Goal: Transaction & Acquisition: Purchase product/service

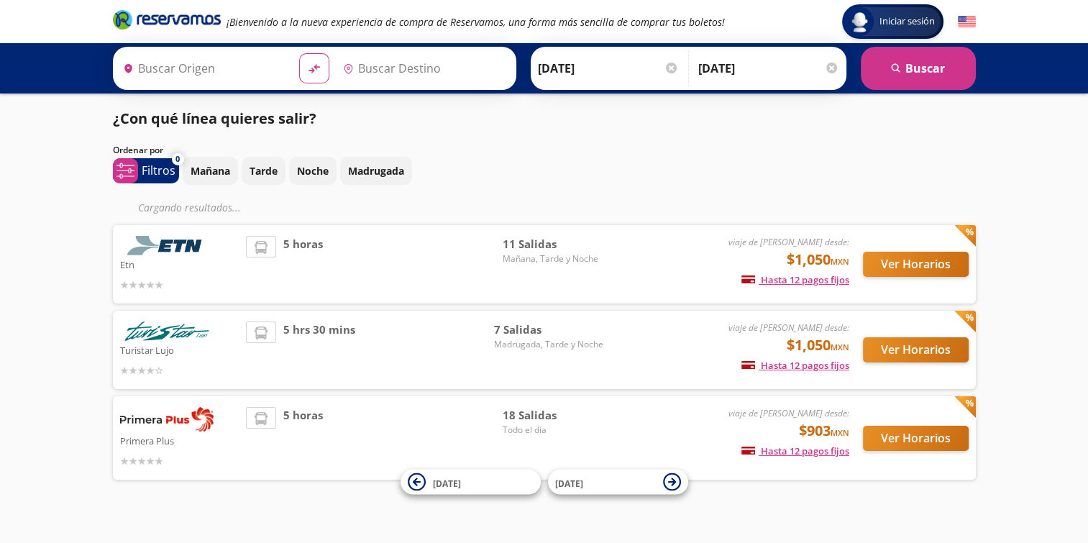
type input "[PERSON_NAME] de Querétaro, [GEOGRAPHIC_DATA]"
type input "[GEOGRAPHIC_DATA], [GEOGRAPHIC_DATA]"
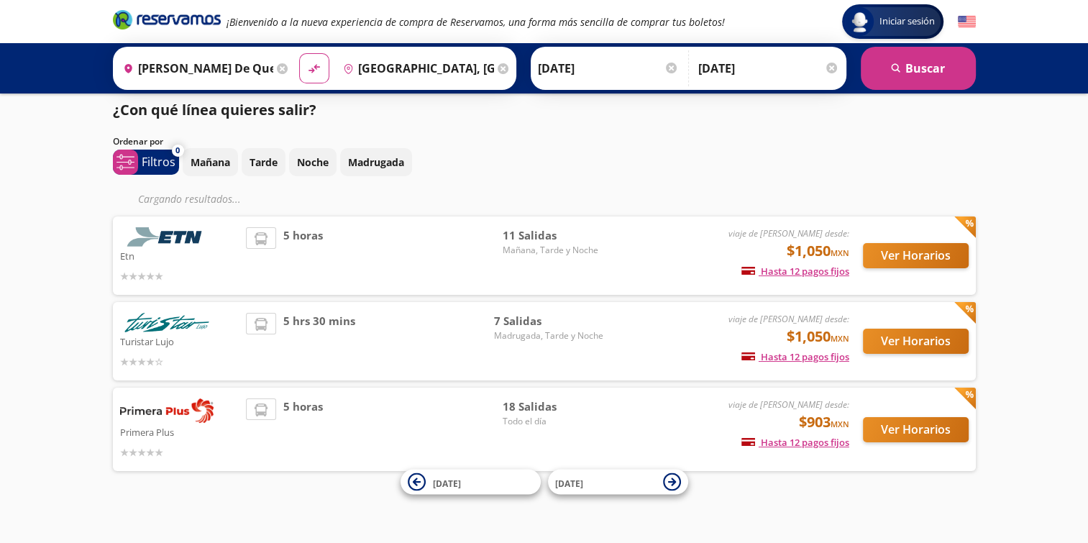
scroll to position [15, 0]
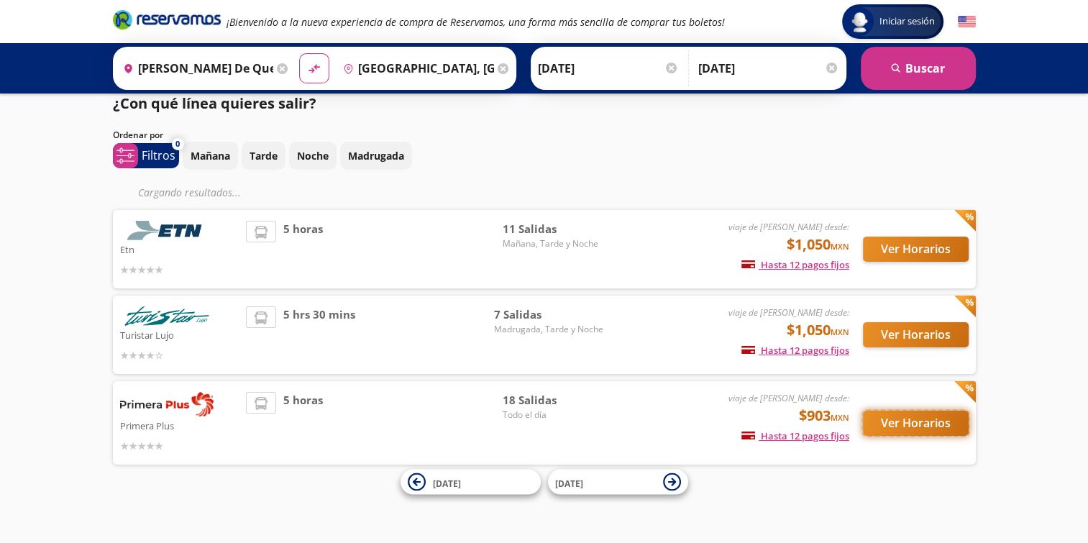
click at [880, 427] on button "Ver Horarios" at bounding box center [916, 423] width 106 height 25
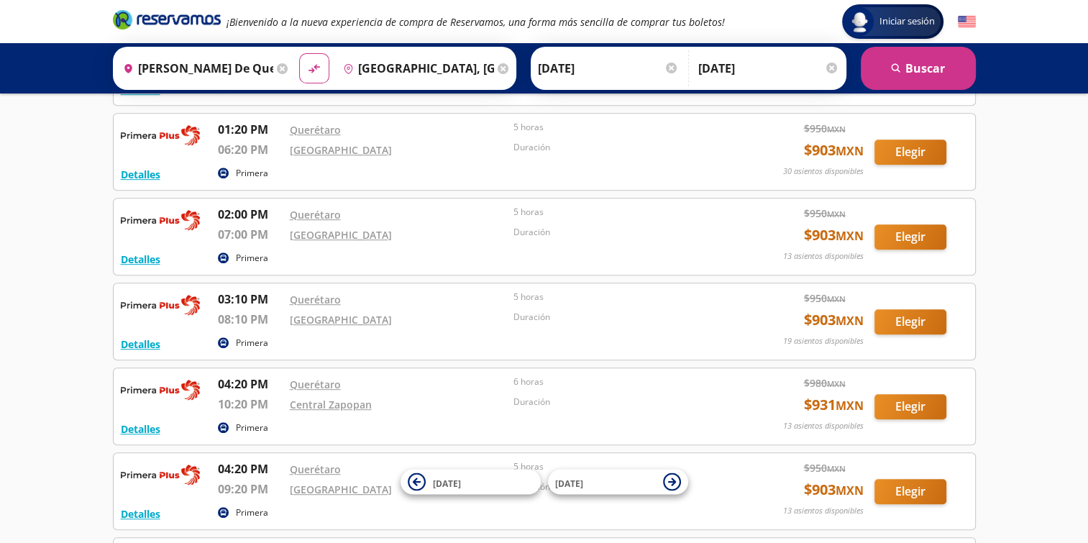
scroll to position [825, 0]
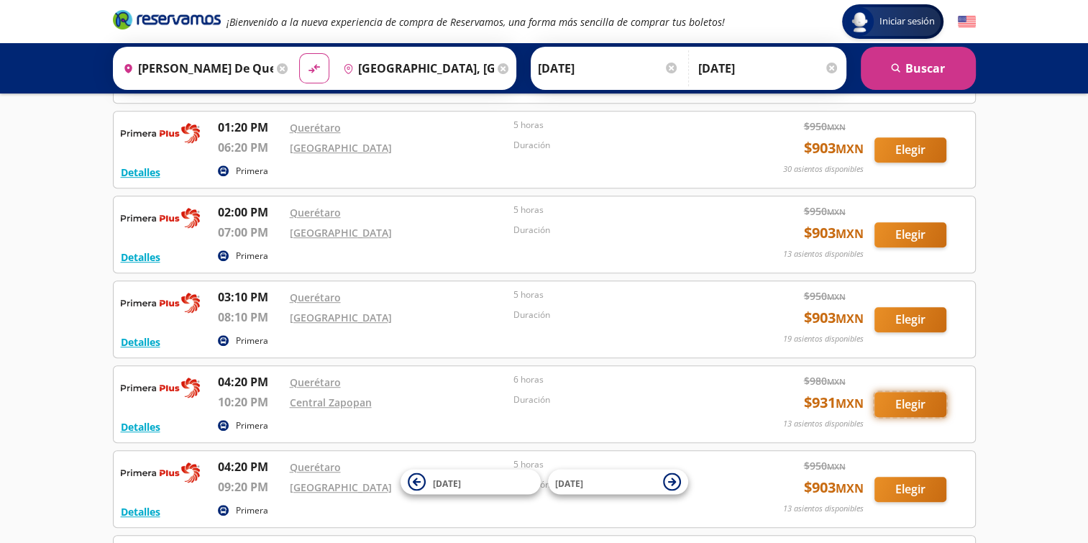
click at [915, 397] on button "Elegir" at bounding box center [910, 404] width 72 height 25
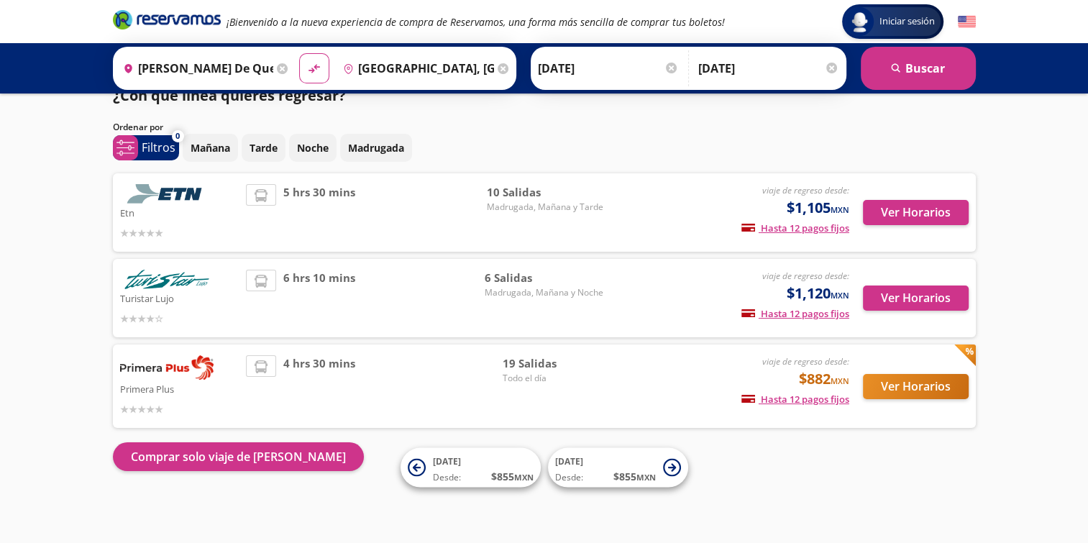
scroll to position [23, 0]
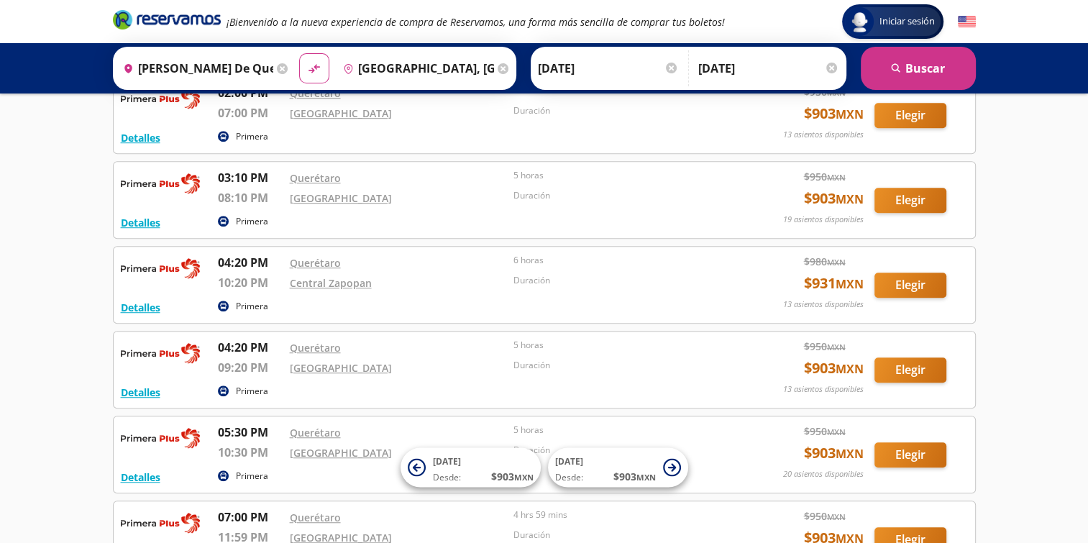
scroll to position [944, 0]
click at [906, 365] on button "Elegir" at bounding box center [910, 369] width 72 height 25
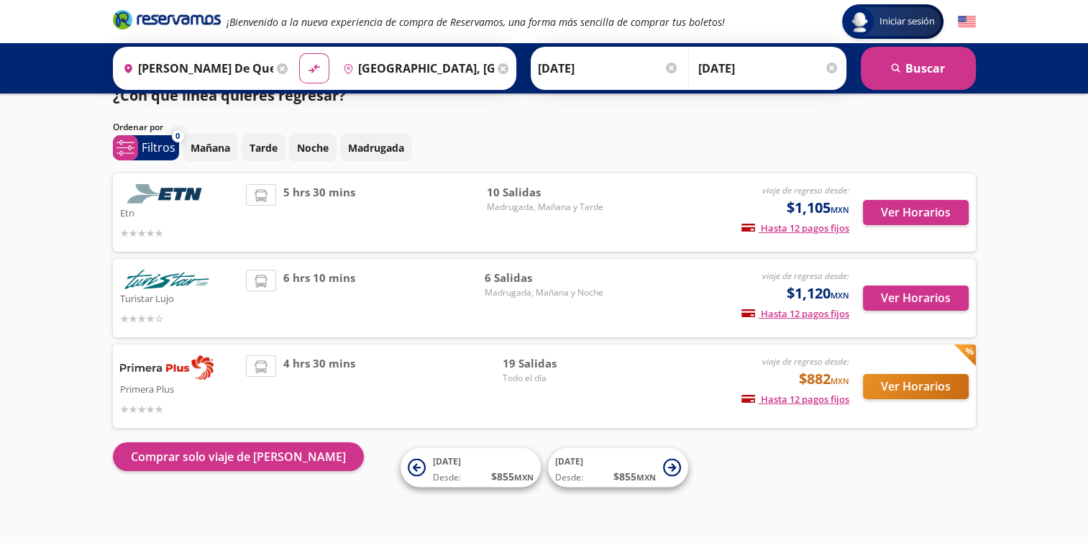
scroll to position [23, 0]
click at [892, 389] on button "Ver Horarios" at bounding box center [916, 386] width 106 height 25
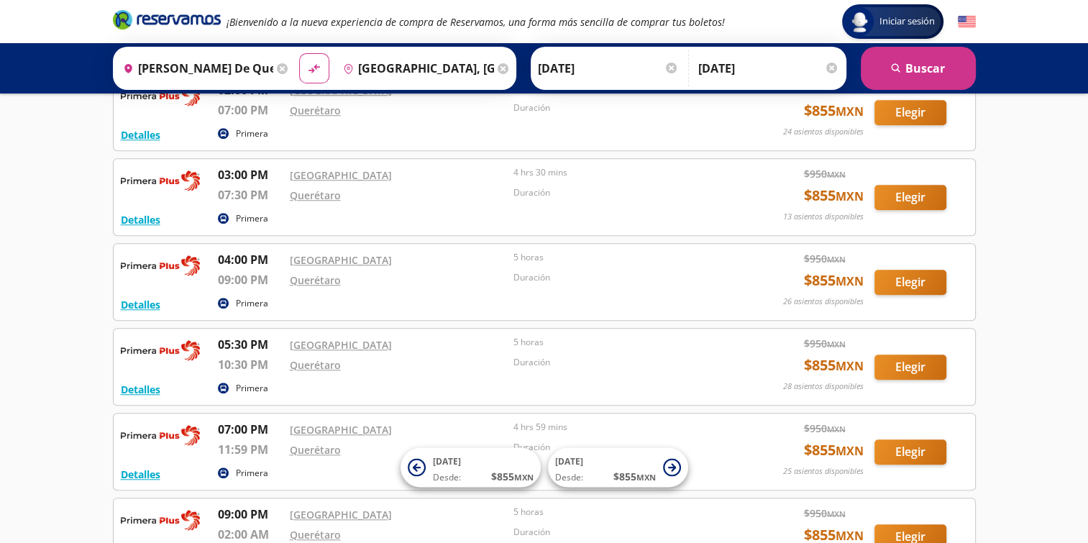
scroll to position [1204, 0]
click at [918, 362] on button "Elegir" at bounding box center [910, 367] width 72 height 25
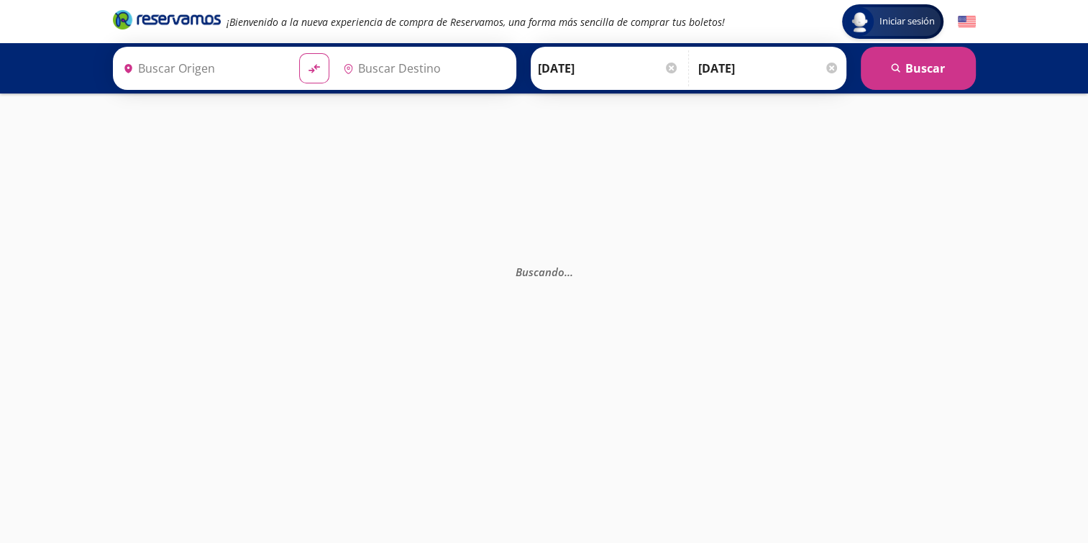
type input "[PERSON_NAME] de Querétaro, [GEOGRAPHIC_DATA]"
type input "[GEOGRAPHIC_DATA], [GEOGRAPHIC_DATA]"
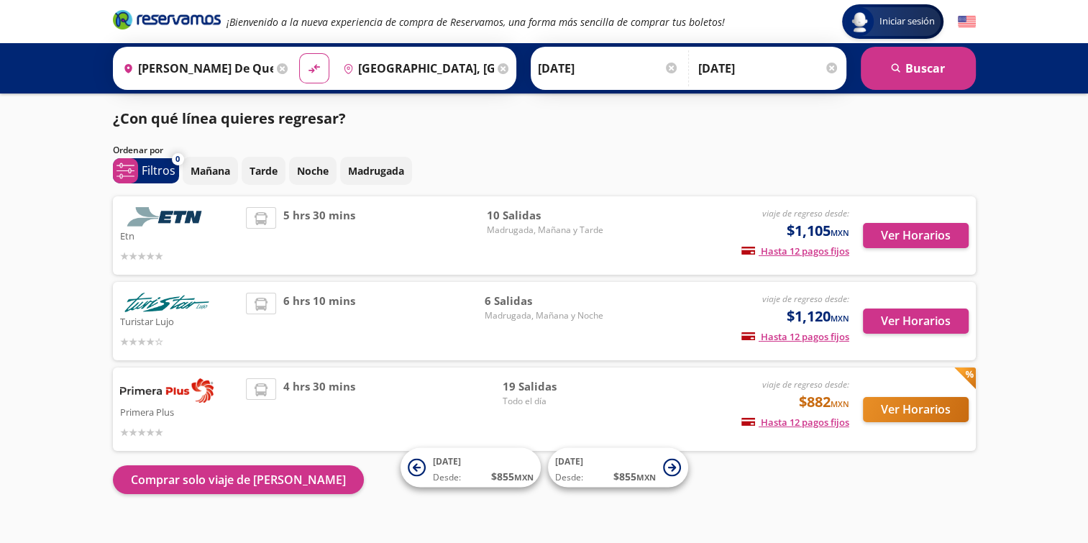
scroll to position [23, 0]
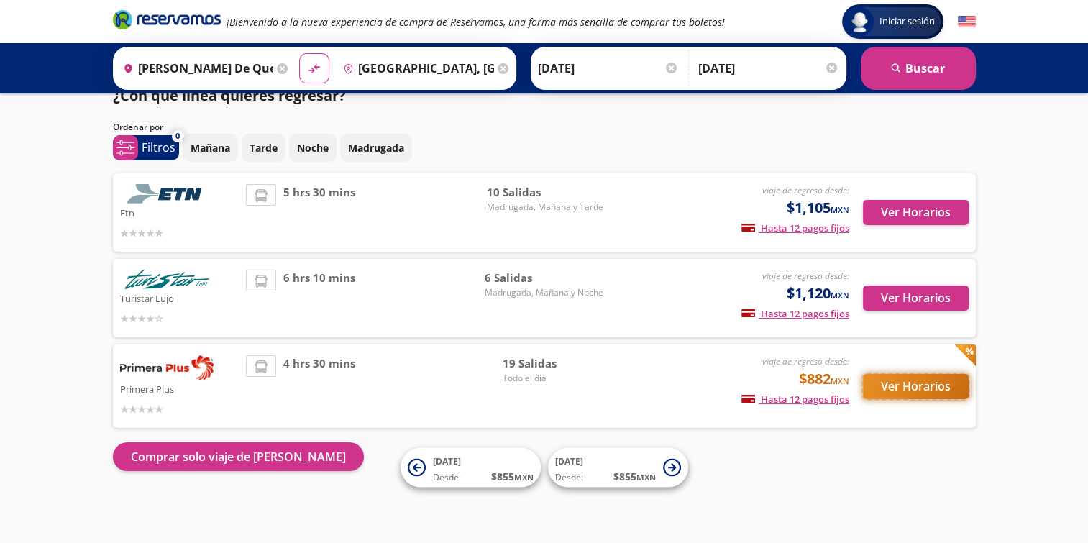
click at [926, 388] on button "Ver Horarios" at bounding box center [916, 386] width 106 height 25
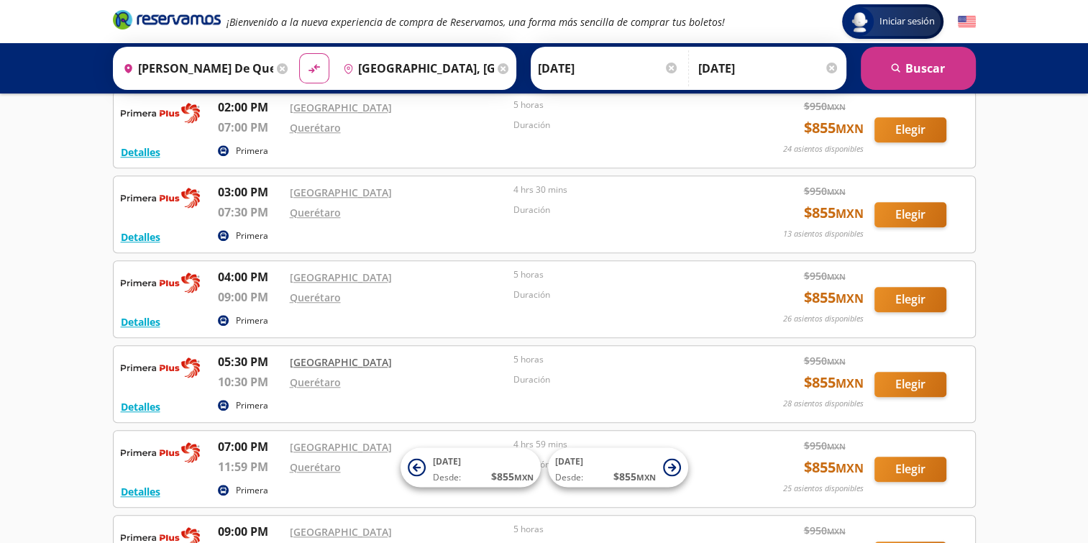
scroll to position [1189, 0]
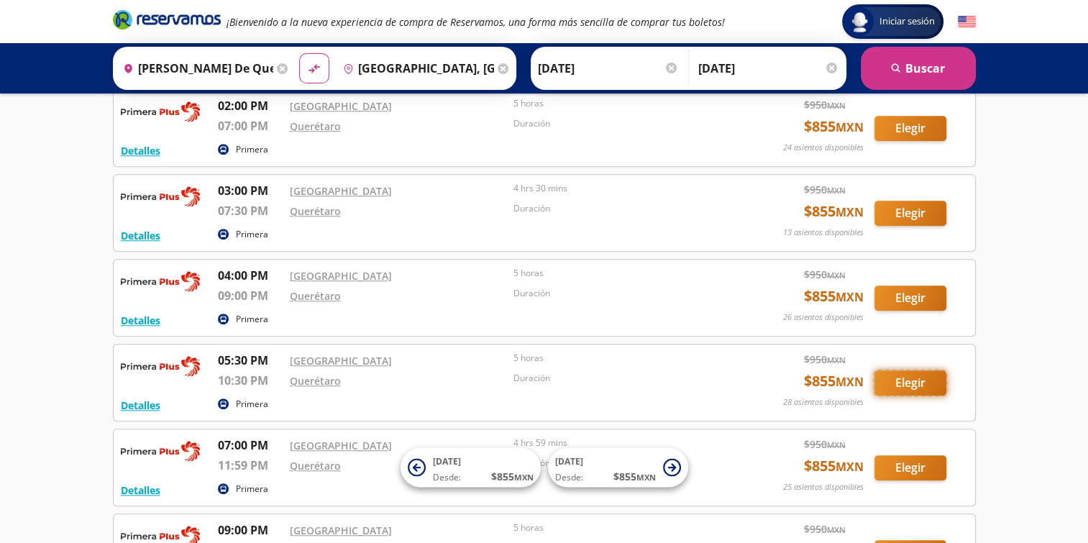
click at [915, 381] on button "Elegir" at bounding box center [910, 382] width 72 height 25
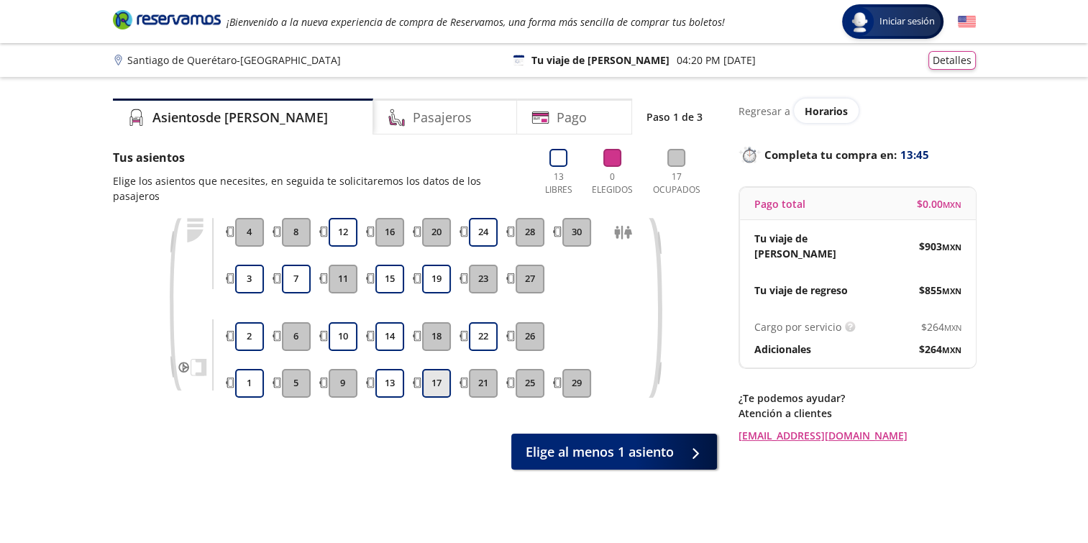
click at [434, 369] on button "17" at bounding box center [436, 383] width 29 height 29
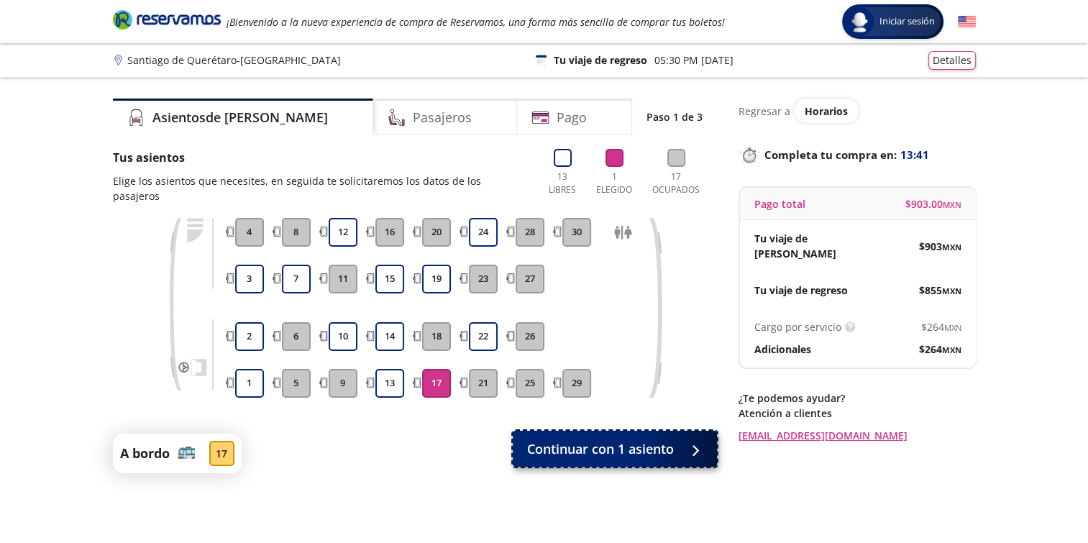
click at [593, 441] on span "Continuar con 1 asiento" at bounding box center [600, 448] width 147 height 19
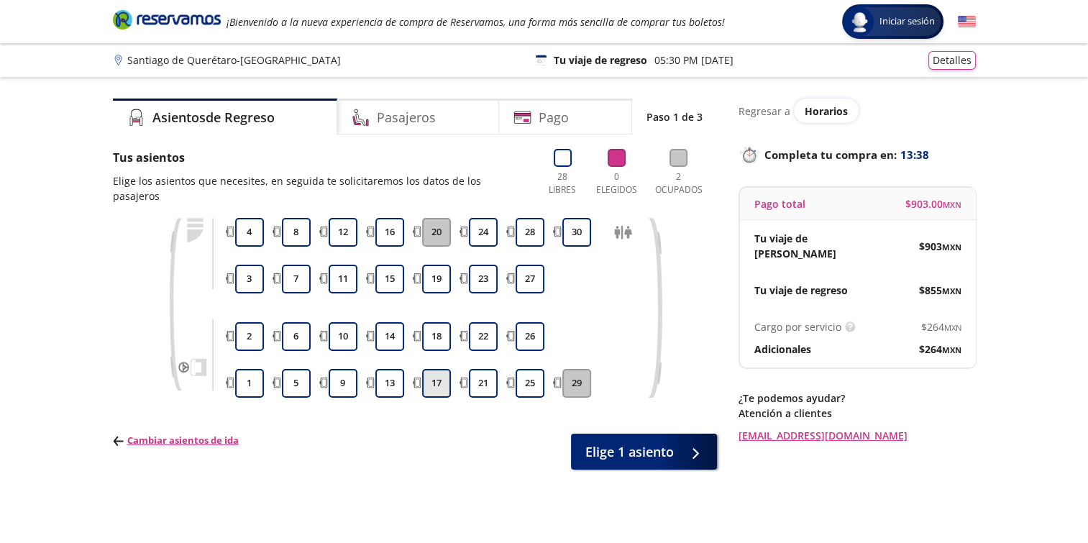
click at [433, 370] on button "17" at bounding box center [436, 383] width 29 height 29
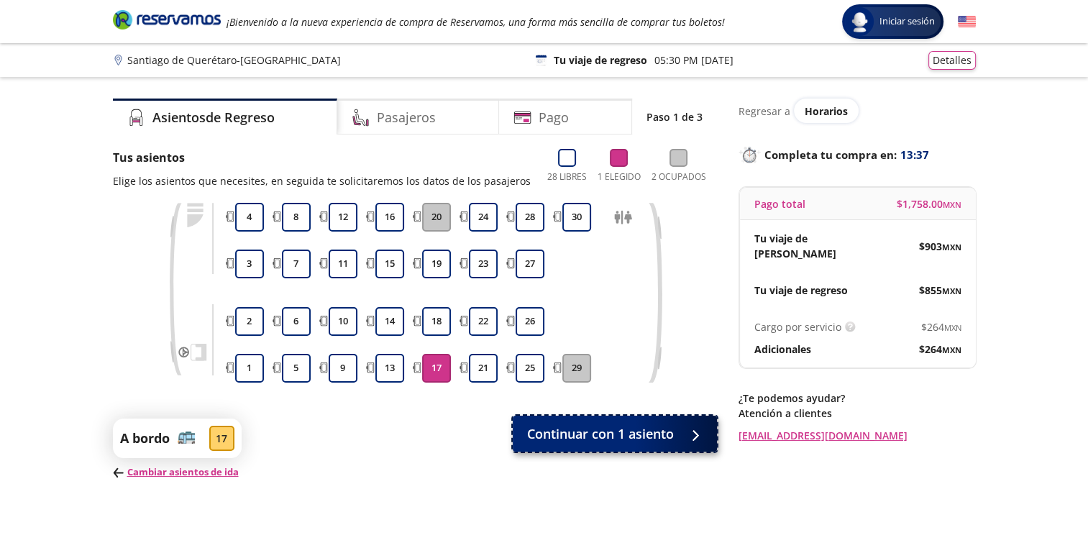
click at [569, 434] on span "Continuar con 1 asiento" at bounding box center [600, 433] width 147 height 19
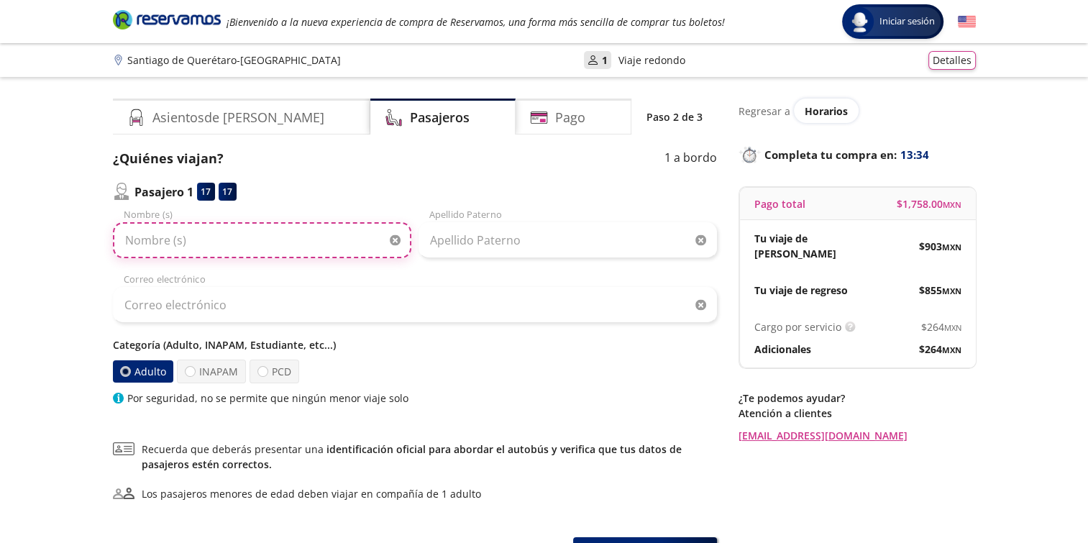
click at [285, 256] on input "Nombre (s)" at bounding box center [262, 240] width 298 height 36
type input "[PERSON_NAME]"
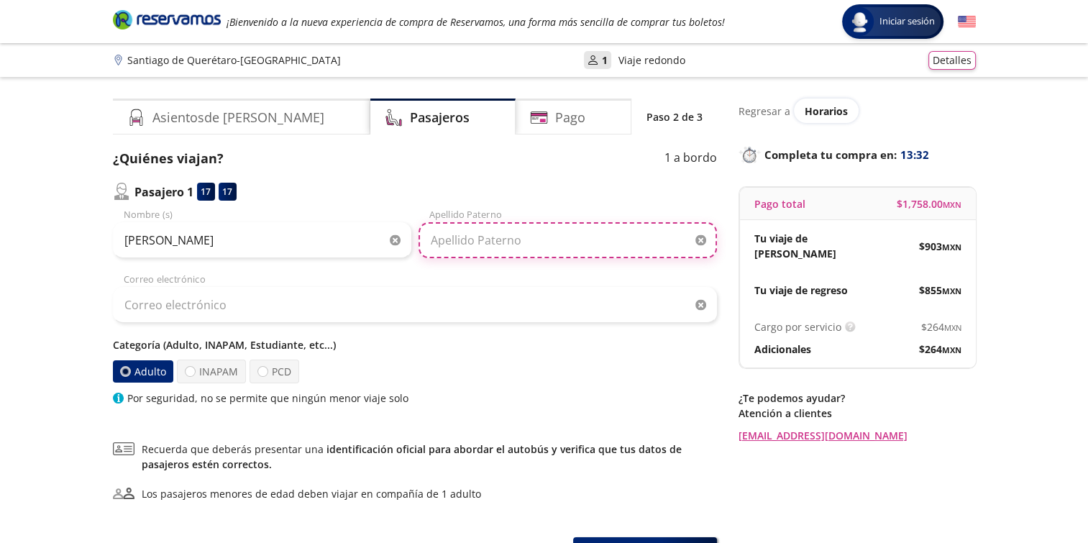
type input "[PERSON_NAME]"
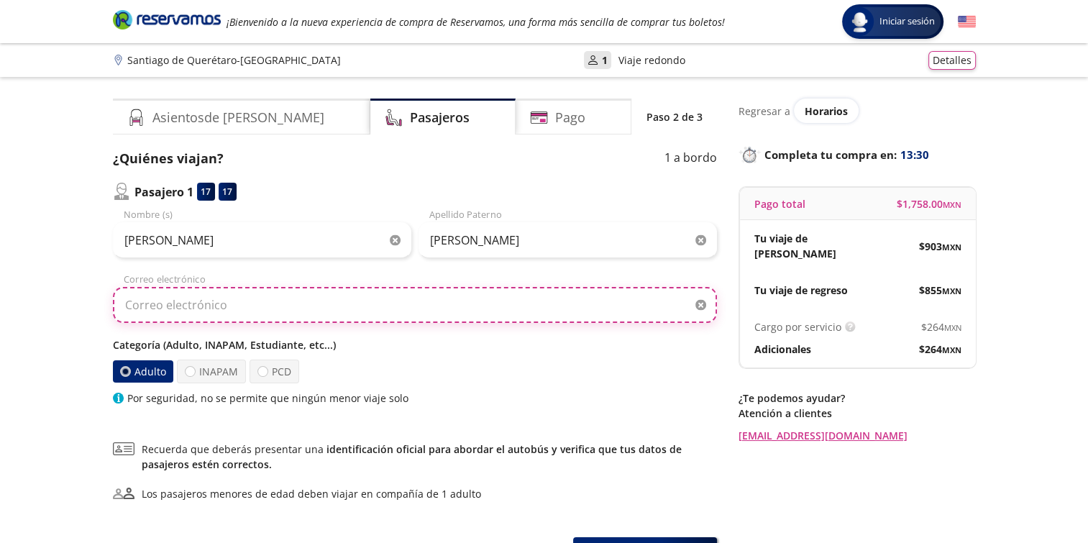
click at [281, 314] on input "Correo electrónico" at bounding box center [415, 305] width 604 height 36
type input "[EMAIL_ADDRESS][DOMAIN_NAME]"
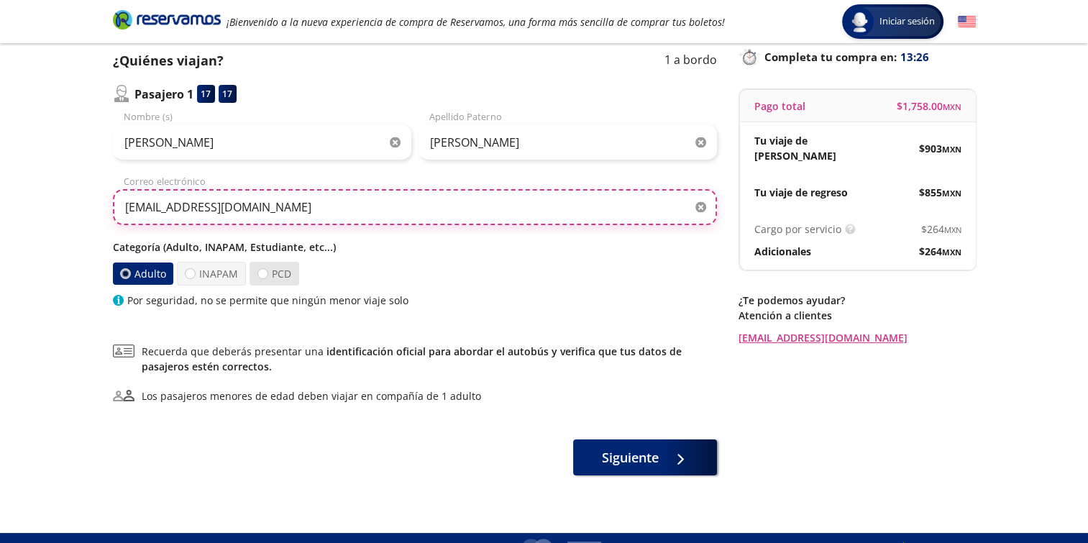
scroll to position [123, 0]
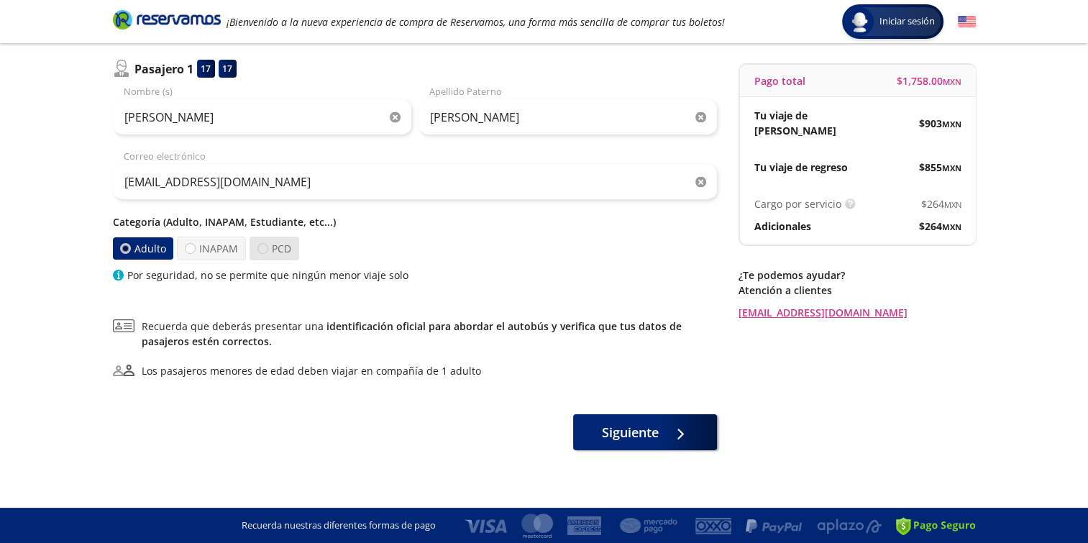
click at [261, 247] on div at bounding box center [262, 248] width 11 height 11
click at [261, 247] on input "PCD" at bounding box center [262, 248] width 9 height 9
radio input "true"
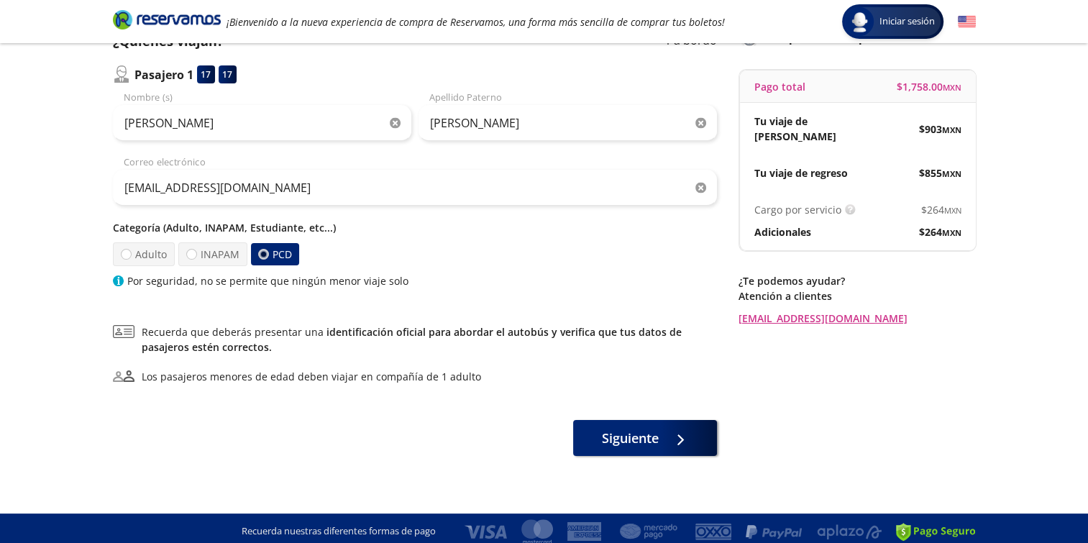
scroll to position [118, 0]
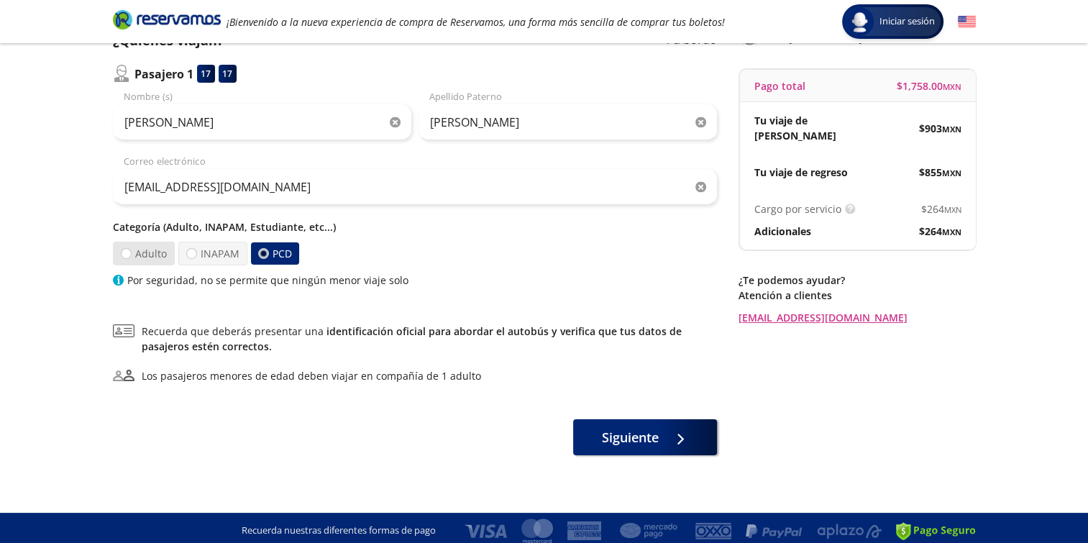
click at [139, 252] on label "Adulto" at bounding box center [143, 253] width 64 height 24
click at [130, 252] on input "Adulto" at bounding box center [125, 253] width 9 height 9
radio input "true"
radio input "false"
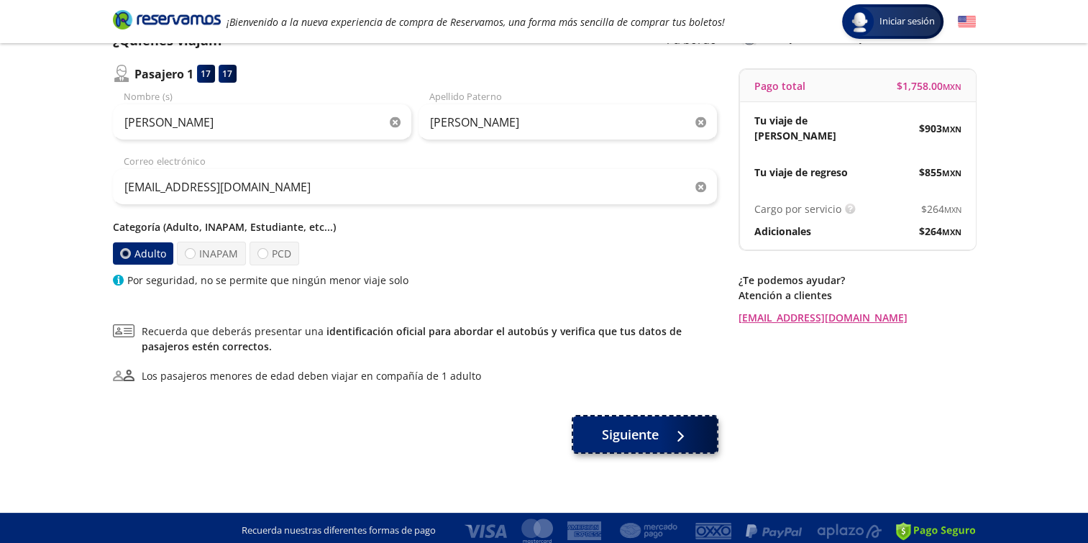
click at [635, 449] on button "Siguiente" at bounding box center [645, 434] width 144 height 36
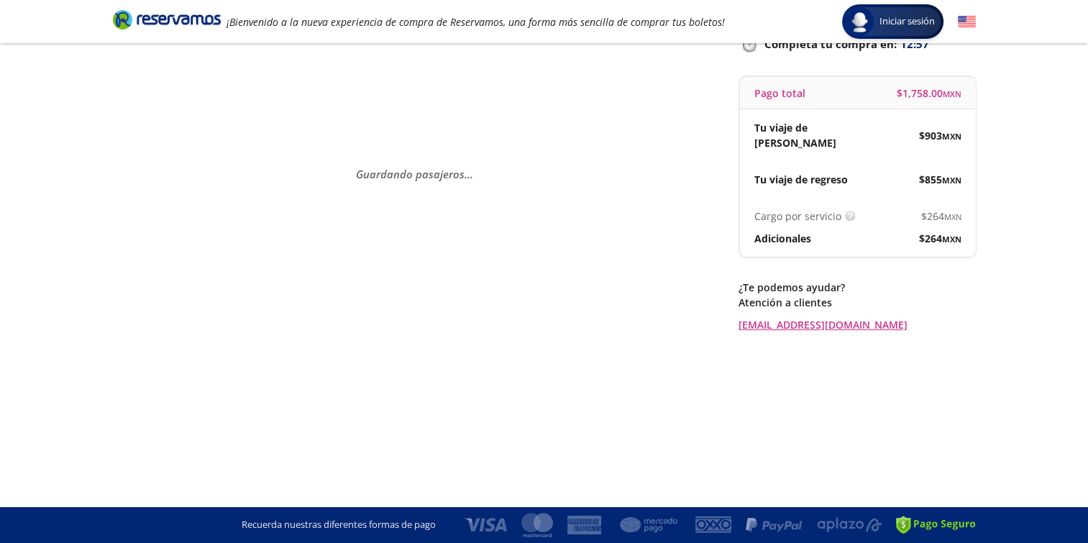
scroll to position [0, 0]
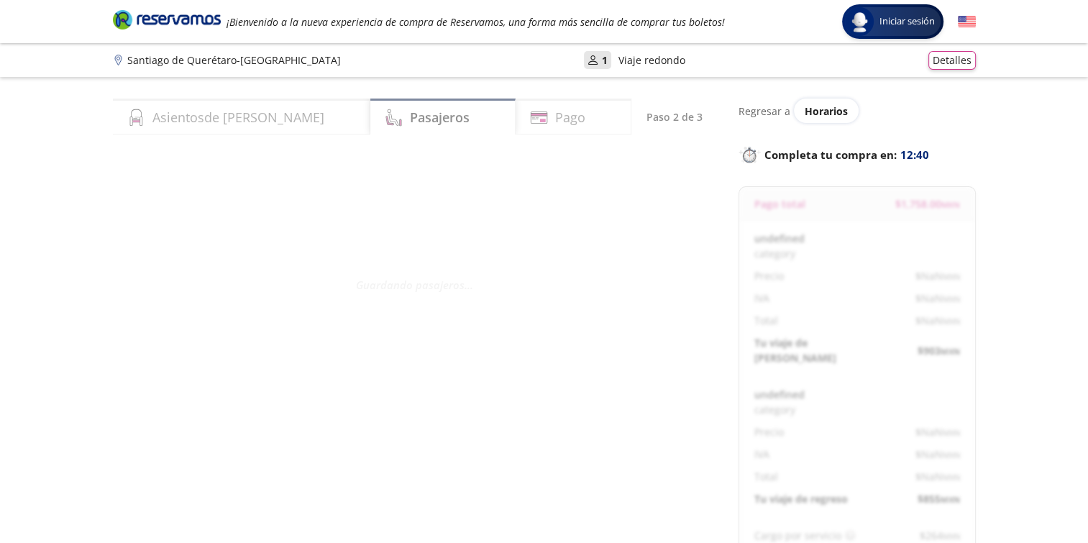
select select "MX"
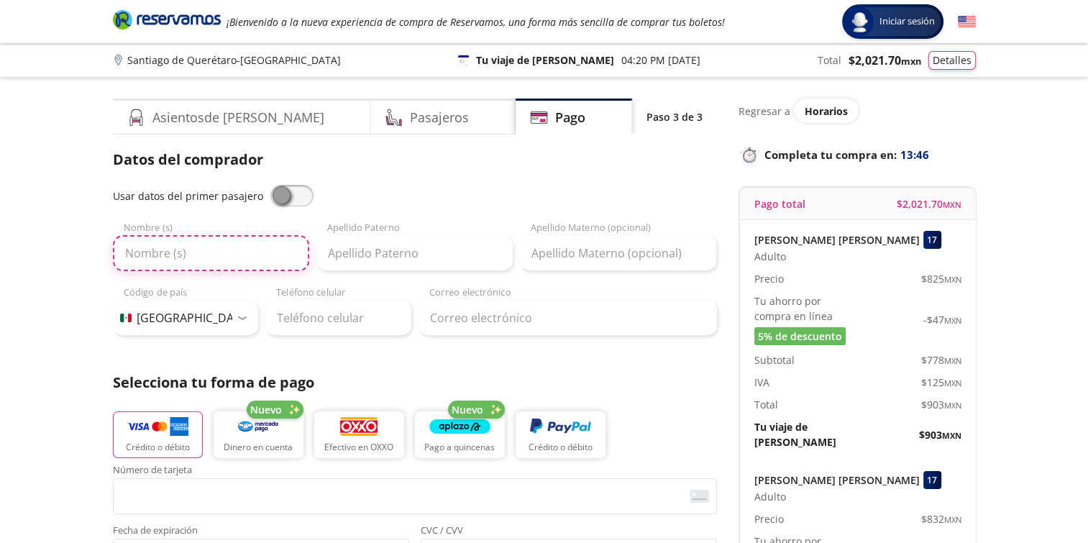
click at [188, 240] on input "Nombre (s)" at bounding box center [211, 253] width 196 height 36
type input "[PERSON_NAME]"
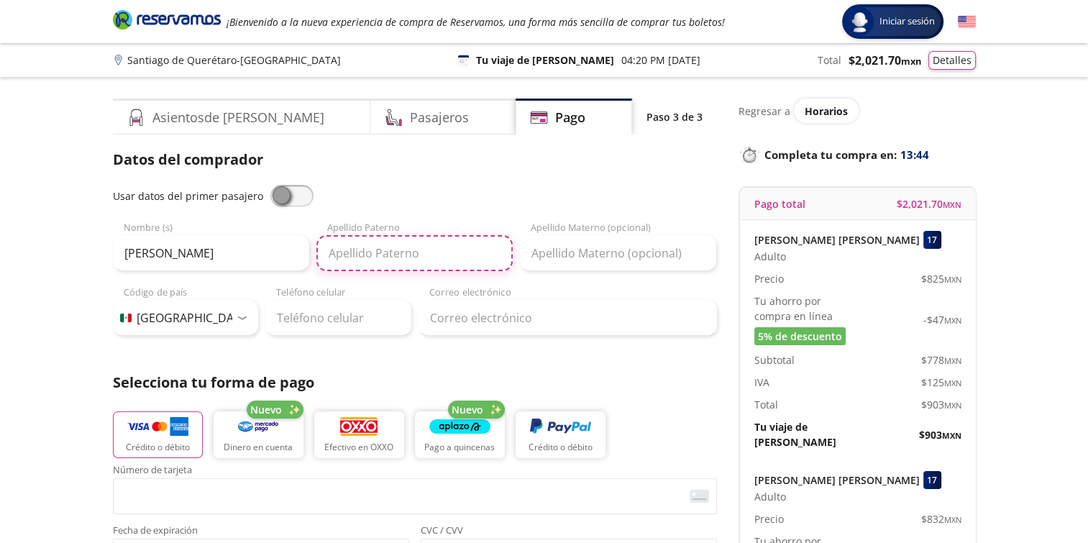
type input "[PERSON_NAME]"
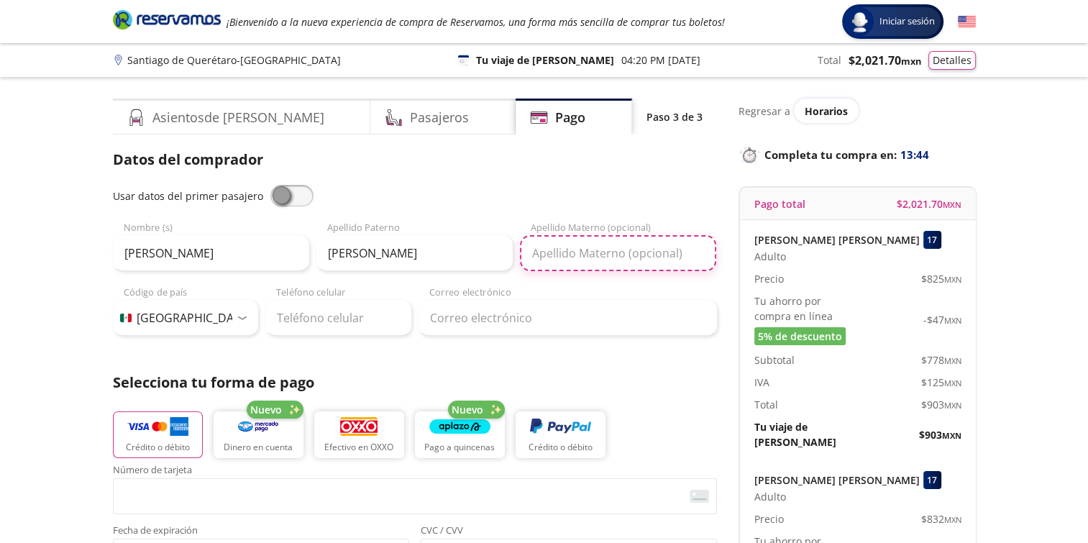
type input "[PERSON_NAME]"
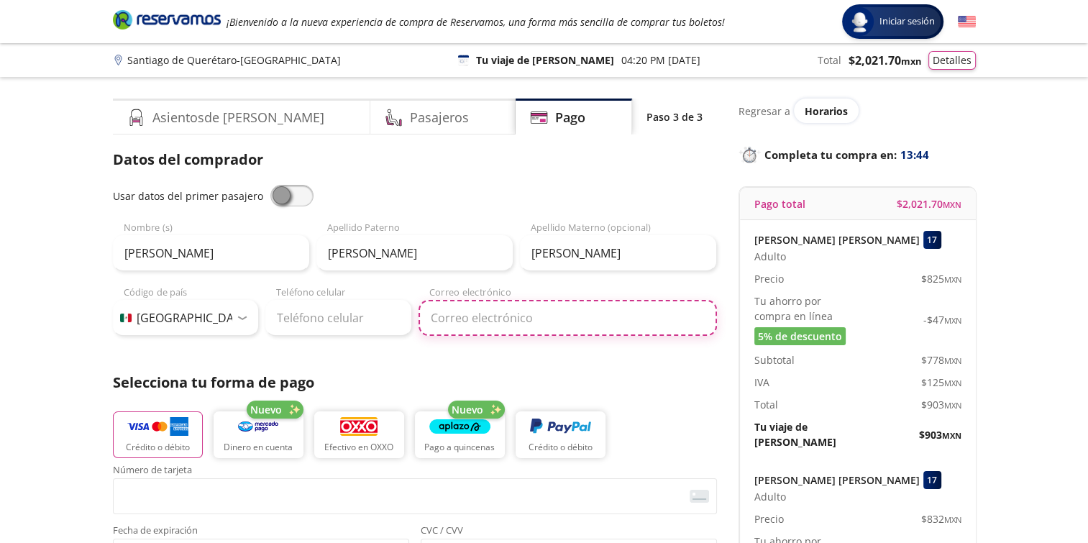
type input "[EMAIL_ADDRESS][DOMAIN_NAME]"
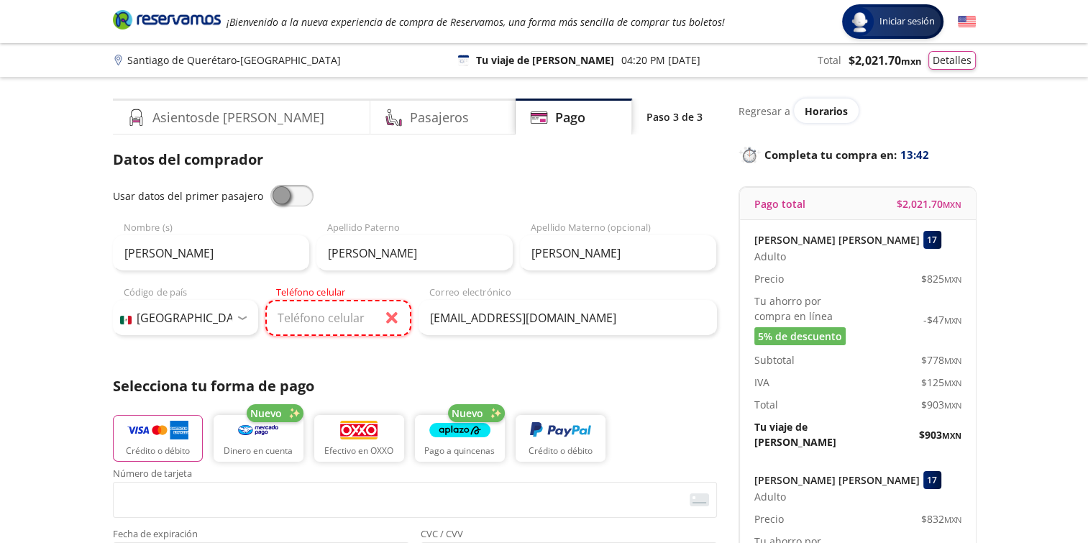
click at [306, 318] on input "Teléfono celular" at bounding box center [338, 318] width 146 height 36
type input "[PHONE_NUMBER]"
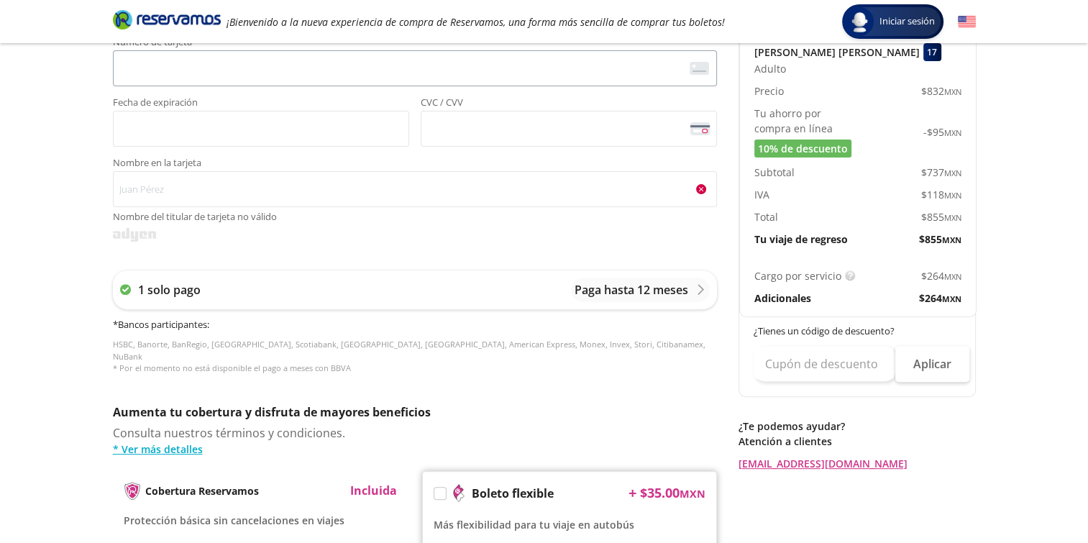
scroll to position [429, 0]
click at [442, 285] on div "1 solo pago Paga hasta 12 meses" at bounding box center [415, 289] width 604 height 39
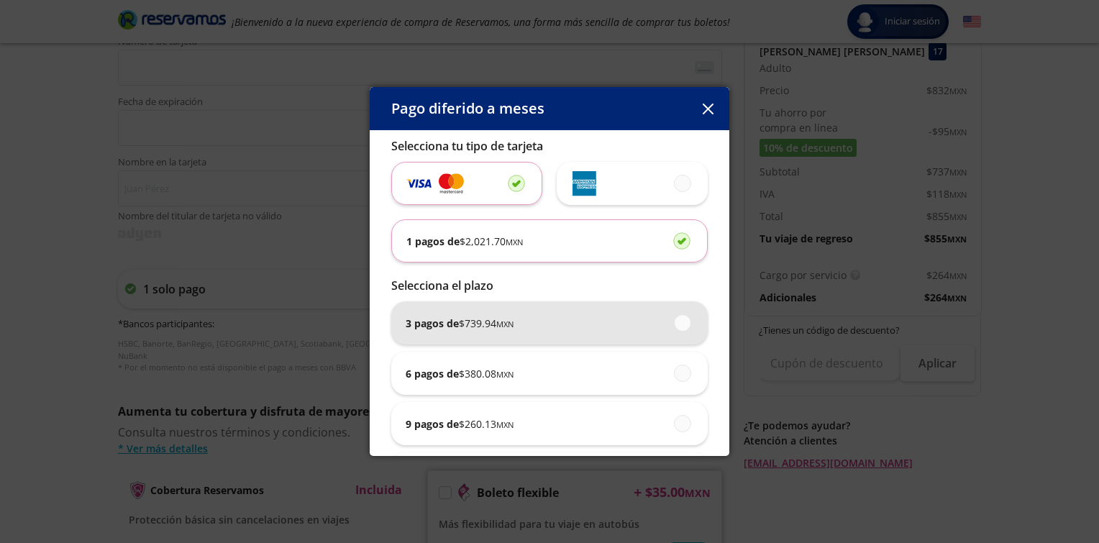
click at [571, 319] on div "3 pagos de $ 739.94 MXN" at bounding box center [550, 322] width 288 height 43
click at [674, 319] on input "3 pagos de $ 739.94 MXN" at bounding box center [678, 322] width 9 height 9
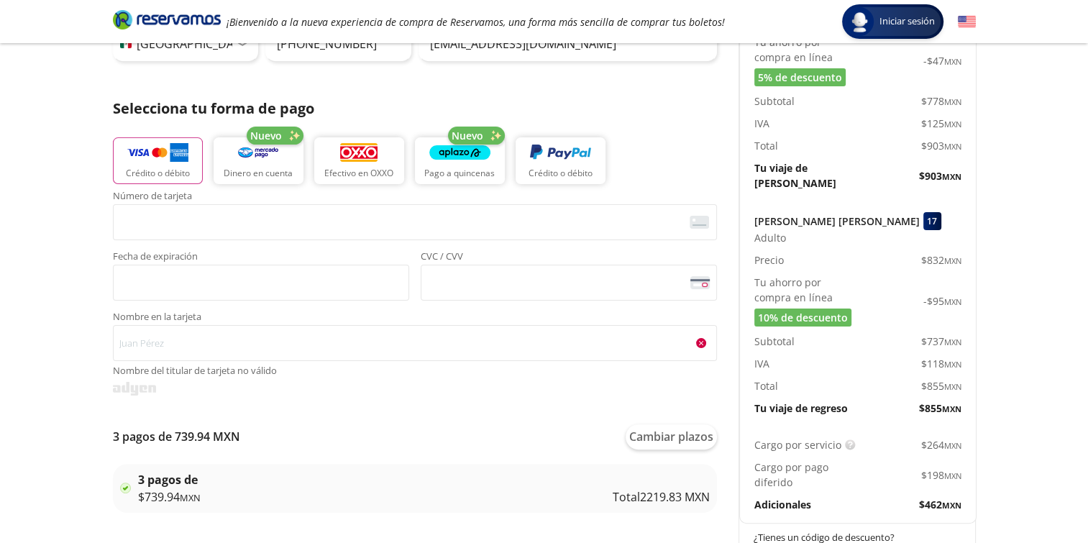
scroll to position [273, 0]
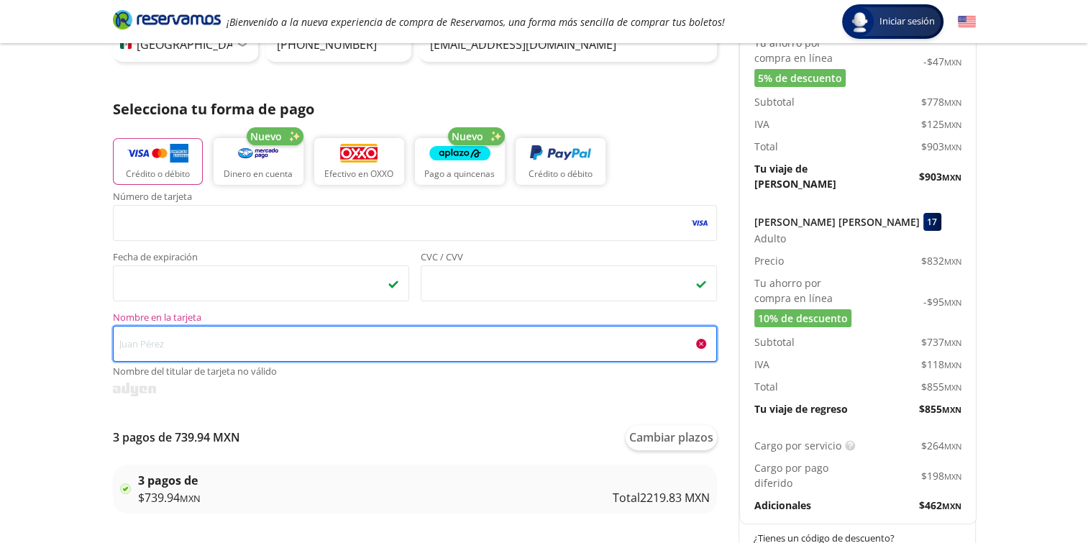
click at [378, 339] on input "Nombre en la tarjeta Nombre del titular de tarjeta no válido" at bounding box center [415, 344] width 604 height 36
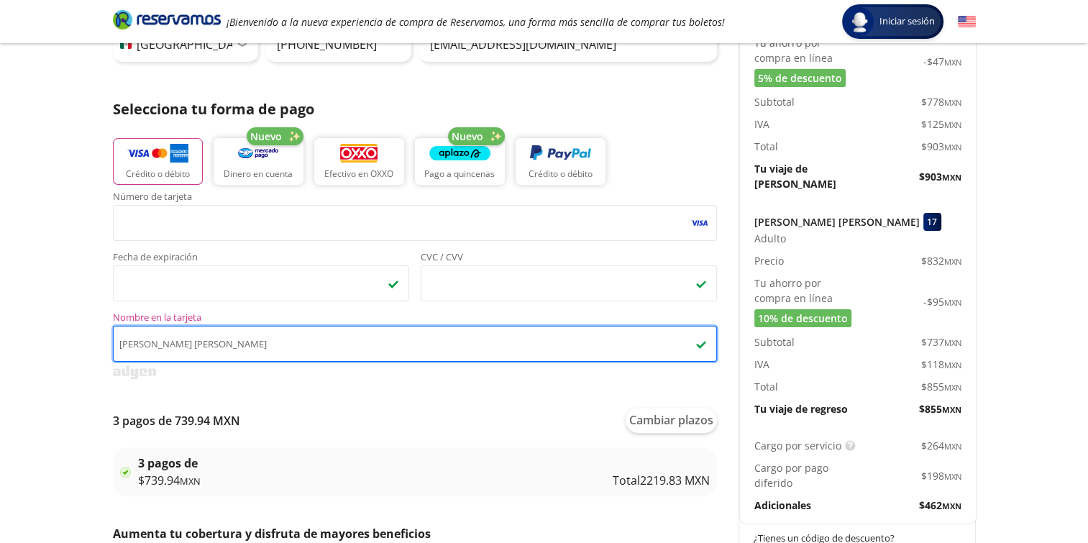
click at [207, 345] on input "[PERSON_NAME] [PERSON_NAME]" at bounding box center [415, 344] width 604 height 36
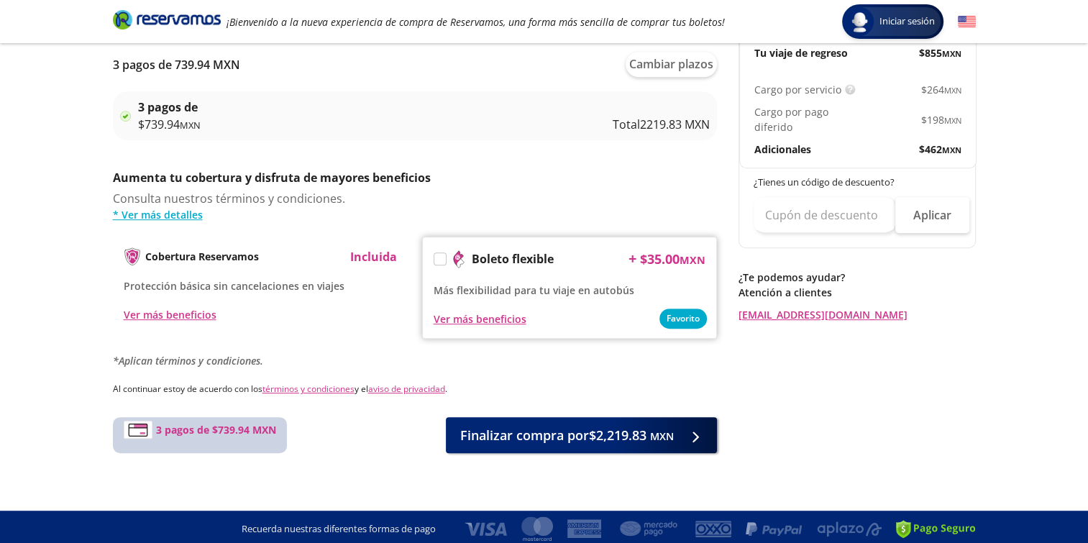
scroll to position [633, 0]
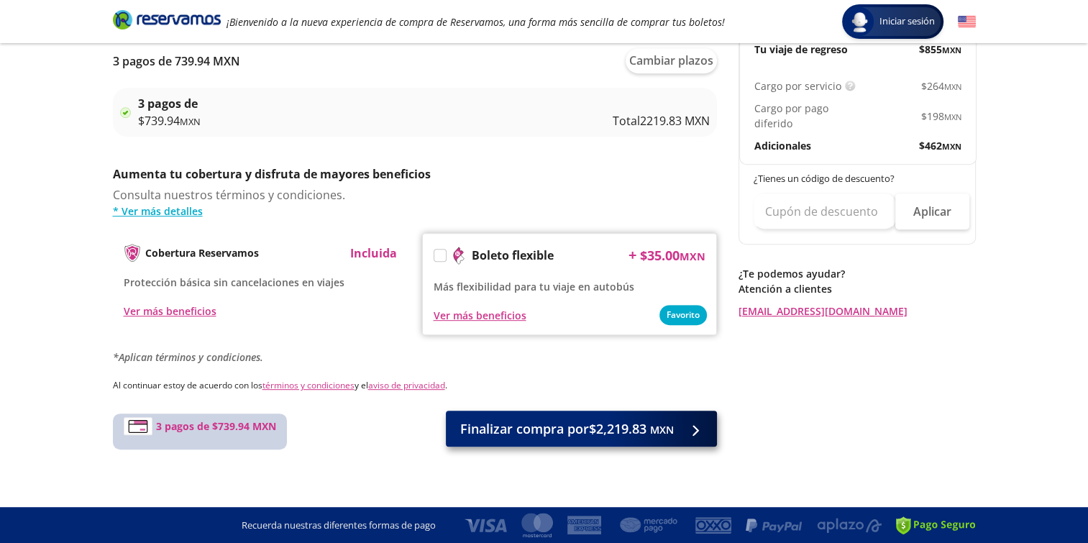
type input "[PERSON_NAME] [PERSON_NAME]"
click at [506, 428] on span "Finalizar compra por $2,219.83 MXN" at bounding box center [567, 428] width 214 height 19
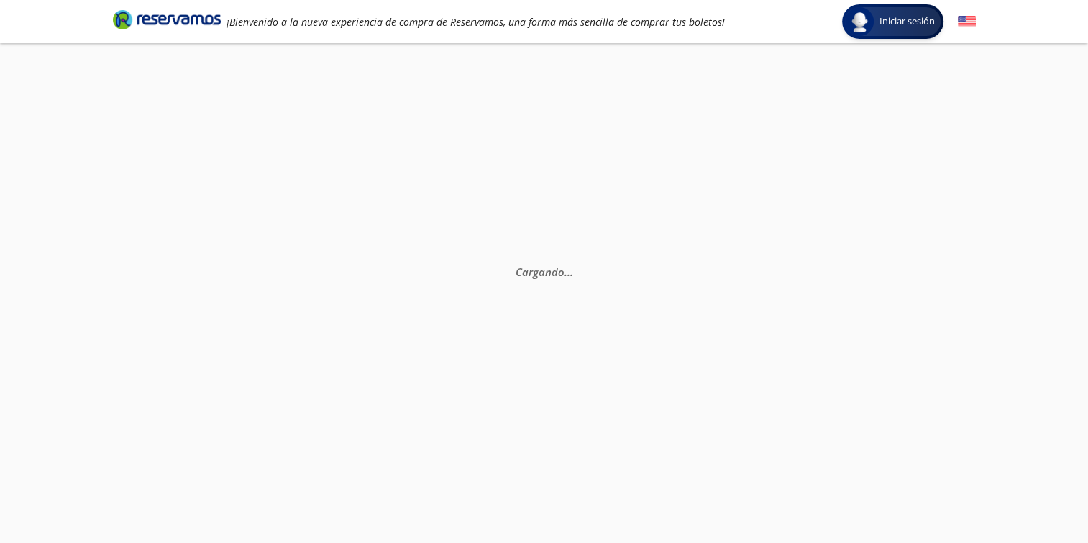
select select "MX"
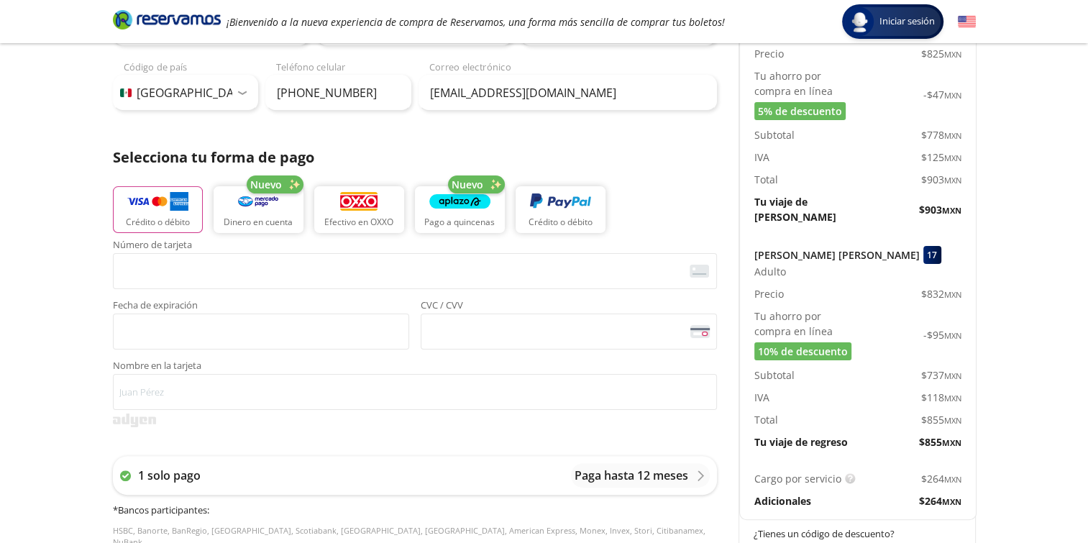
scroll to position [224, 0]
click at [381, 217] on p "Efectivo en OXXO" at bounding box center [358, 223] width 69 height 13
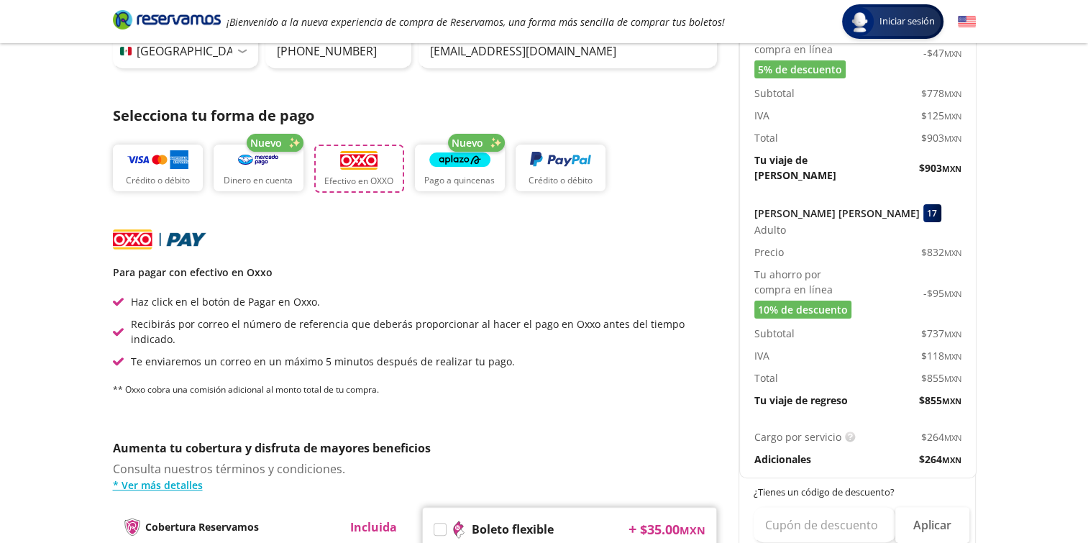
scroll to position [245, 0]
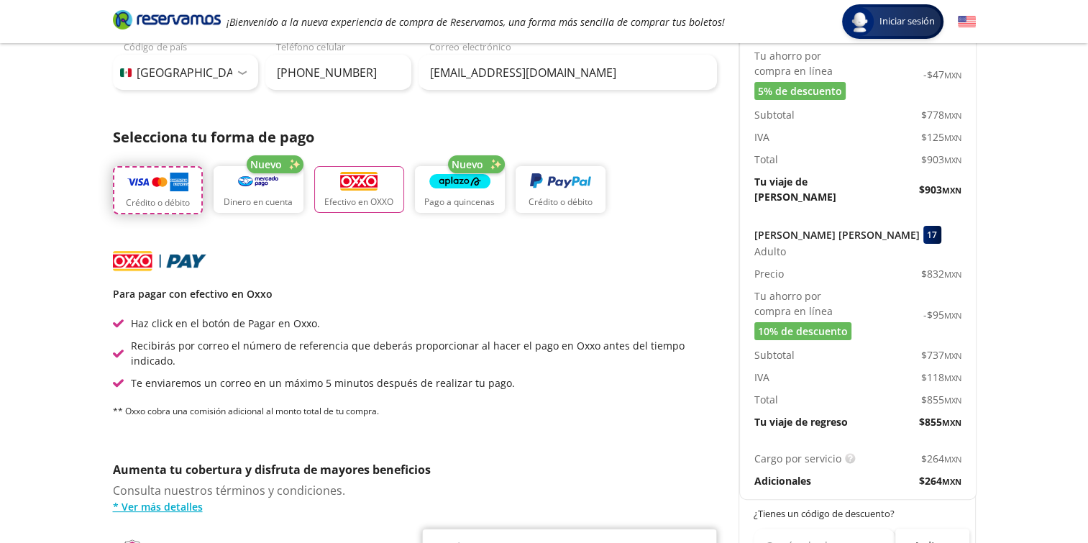
click at [178, 188] on img "button" at bounding box center [157, 182] width 61 height 22
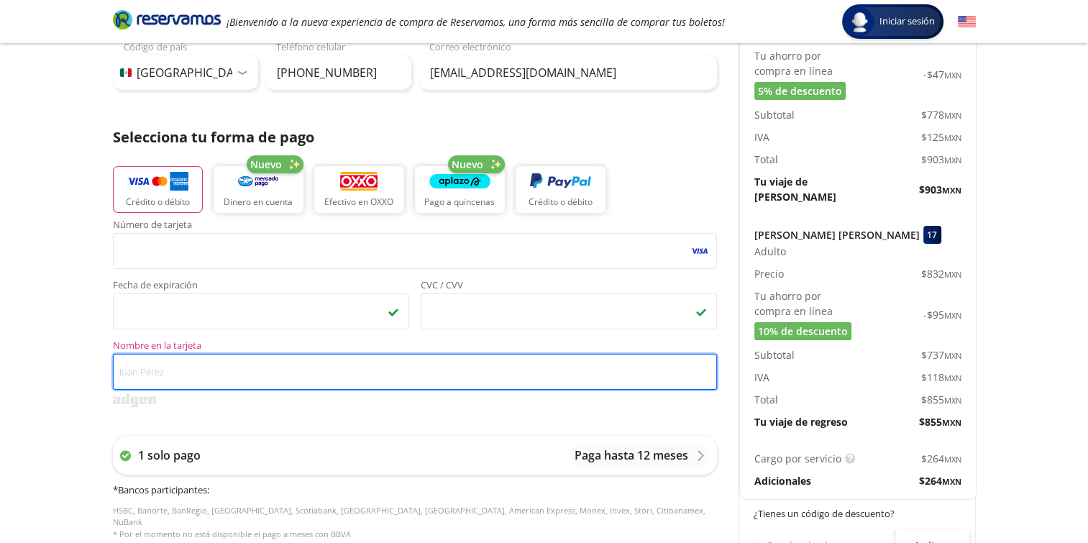
click at [346, 381] on input "Nombre en la tarjeta" at bounding box center [415, 372] width 604 height 36
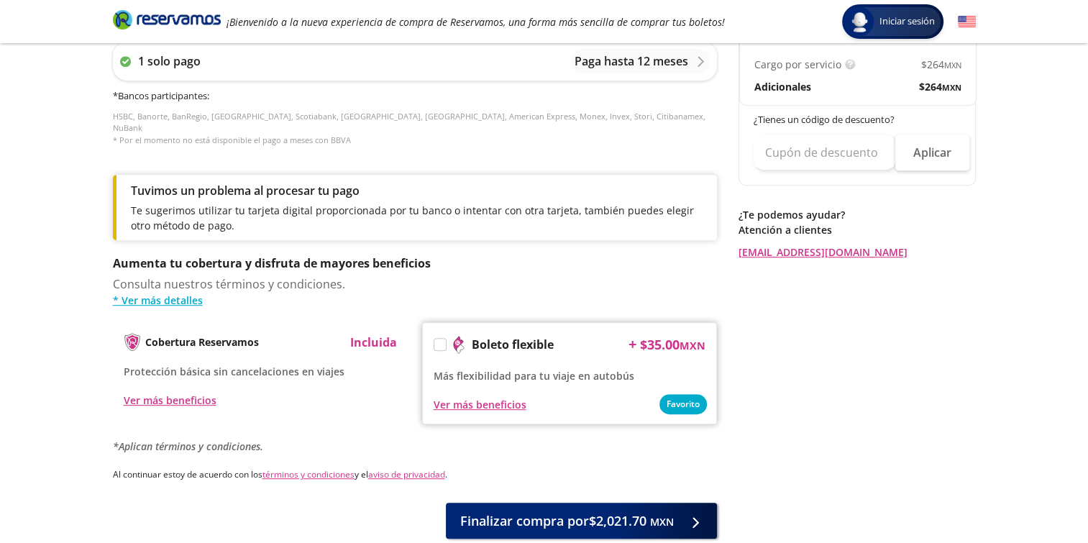
scroll to position [641, 0]
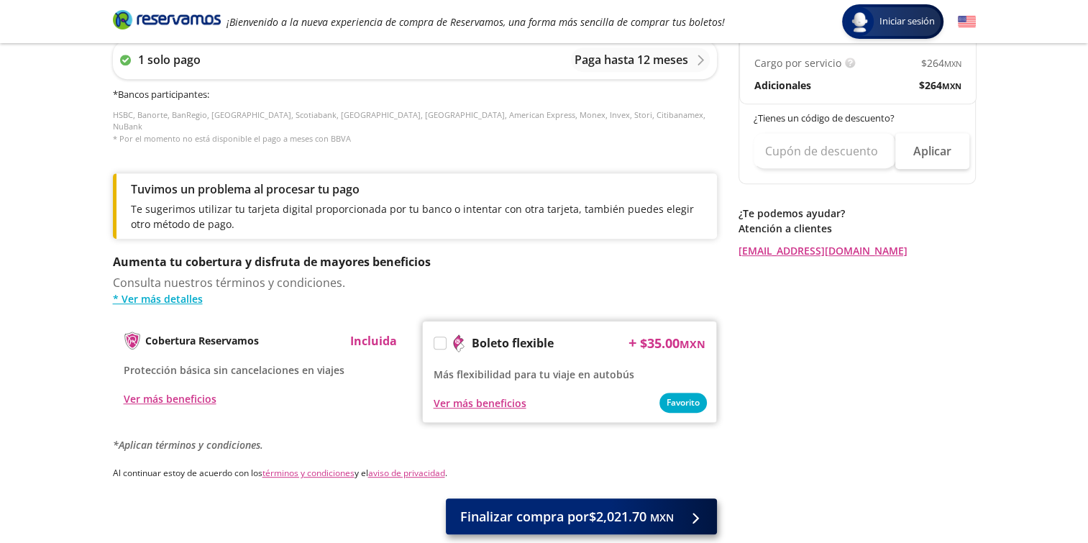
type input "[PERSON_NAME] [PERSON_NAME]"
click at [493, 507] on span "Finalizar compra por $2,021.70 MXN" at bounding box center [567, 516] width 214 height 19
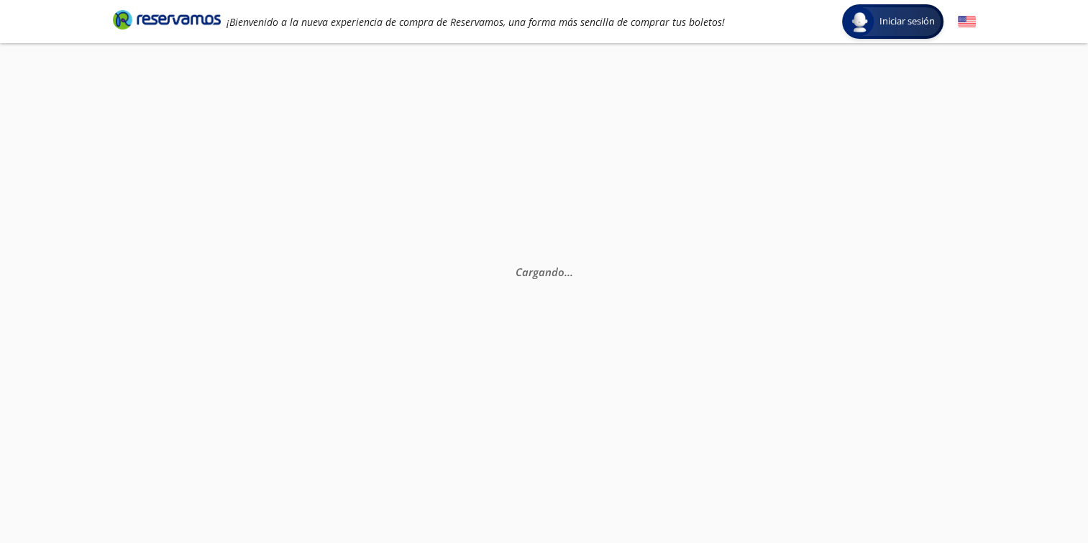
scroll to position [0, 0]
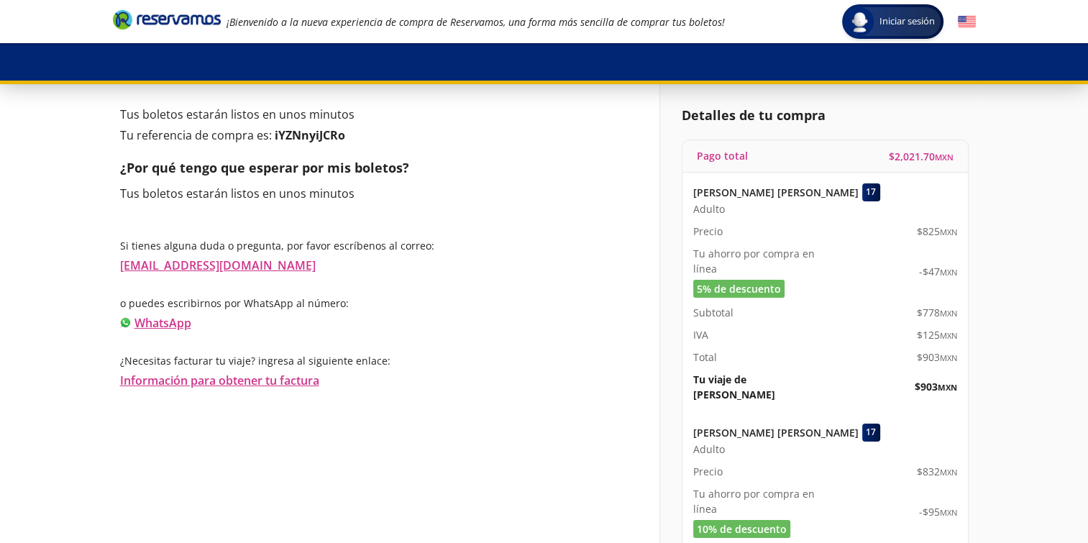
scroll to position [38, 0]
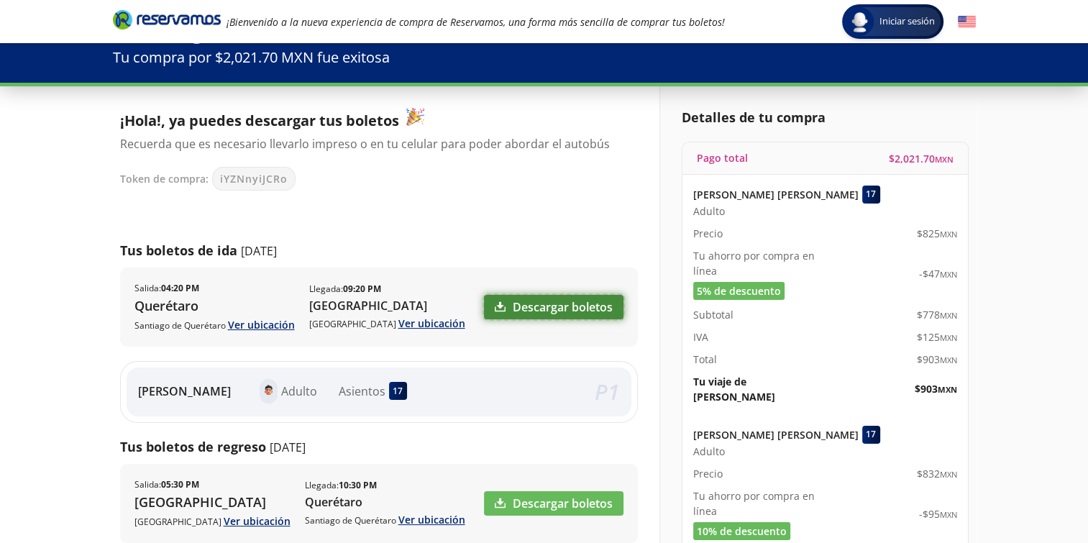
click at [557, 305] on link "Descargar boletos" at bounding box center [553, 307] width 139 height 24
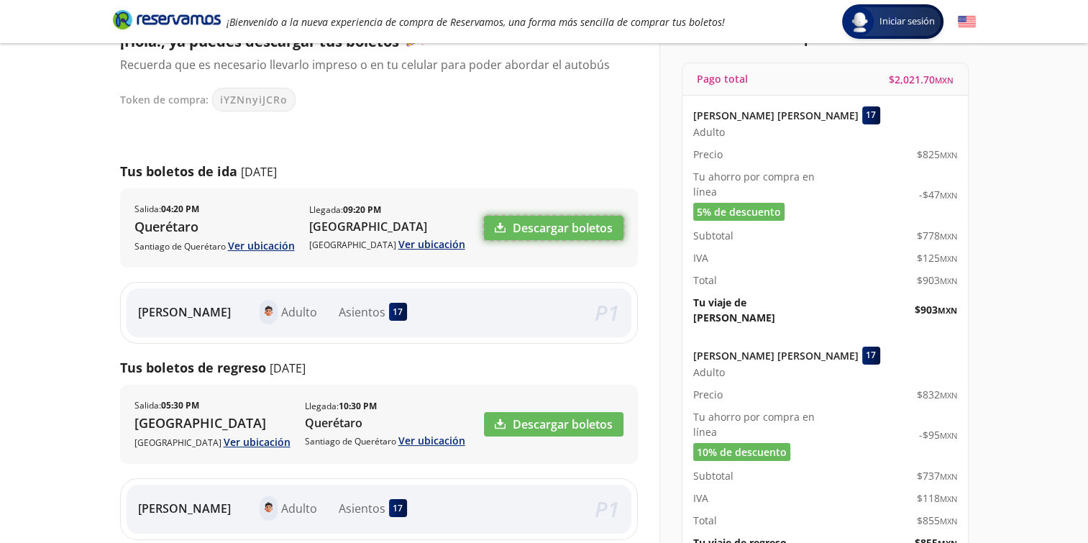
scroll to position [144, 0]
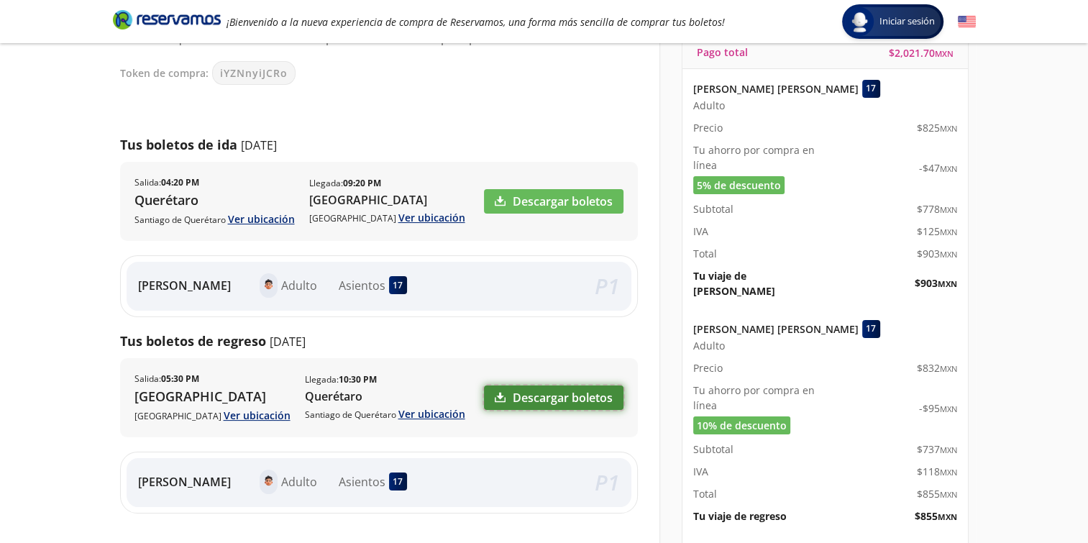
click at [551, 394] on link "Descargar boletos" at bounding box center [553, 397] width 139 height 24
click at [259, 218] on link "Ver ubicación" at bounding box center [261, 219] width 67 height 14
